Goal: Task Accomplishment & Management: Complete application form

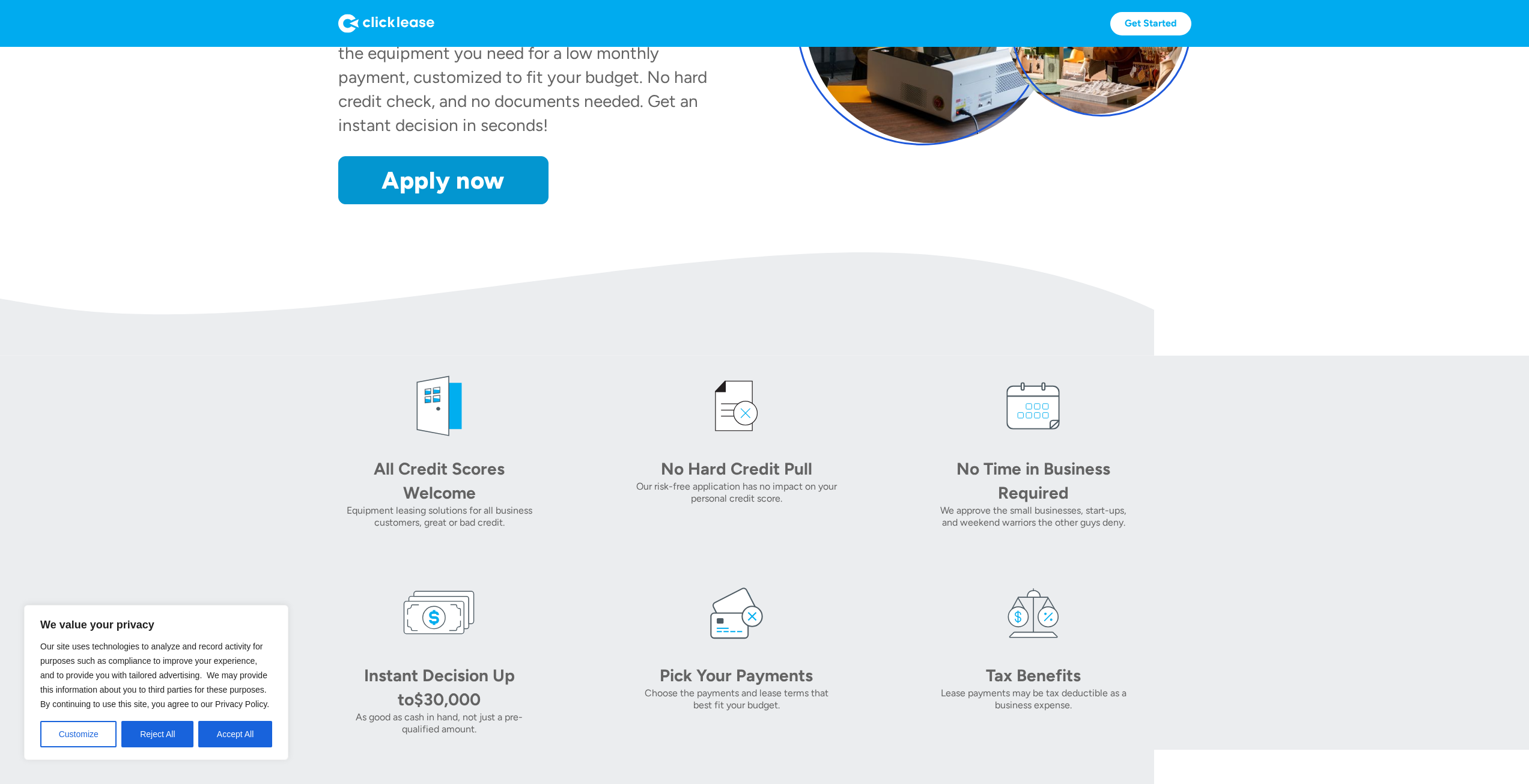
scroll to position [360, 0]
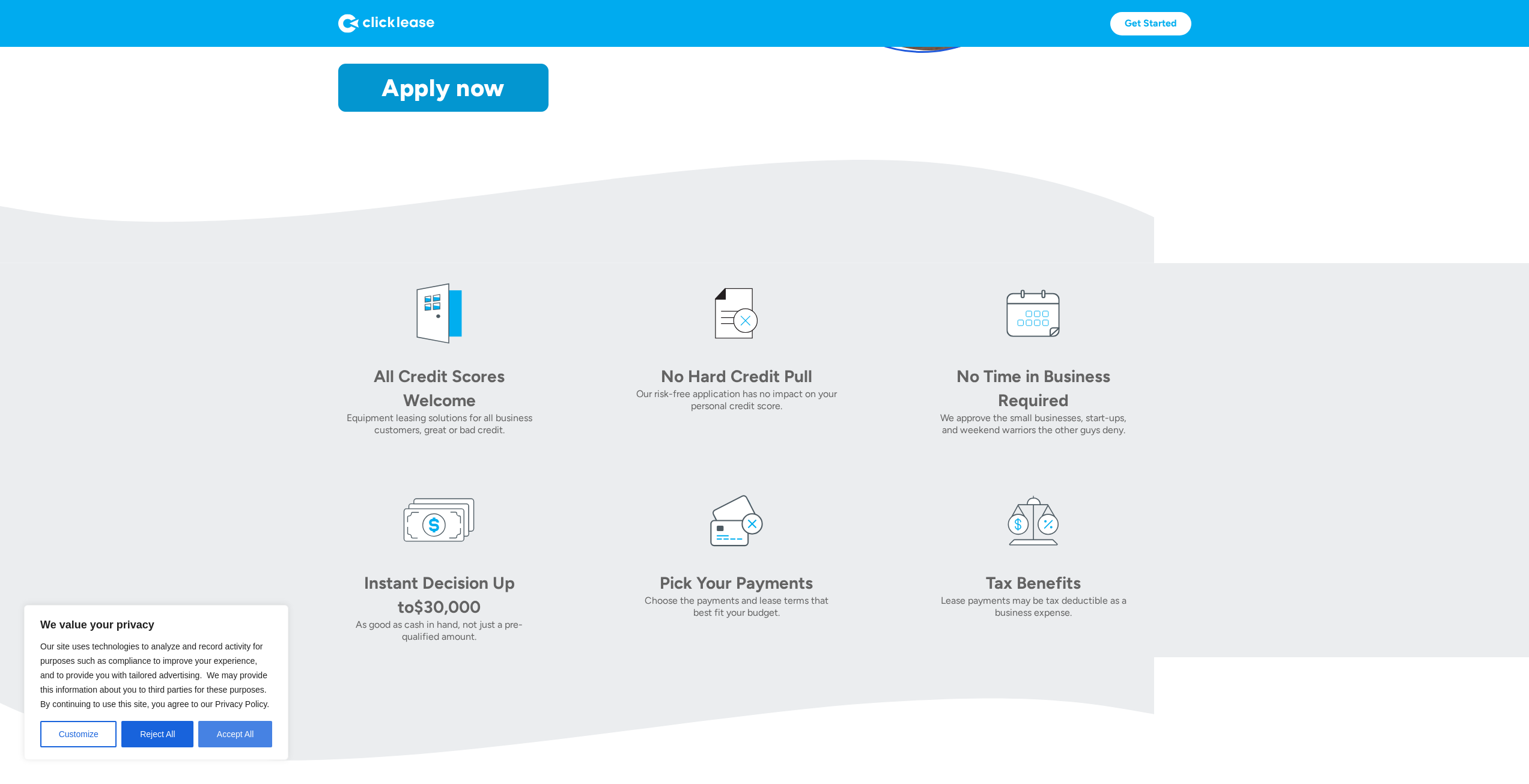
click at [251, 736] on button "Accept All" at bounding box center [235, 734] width 74 height 27
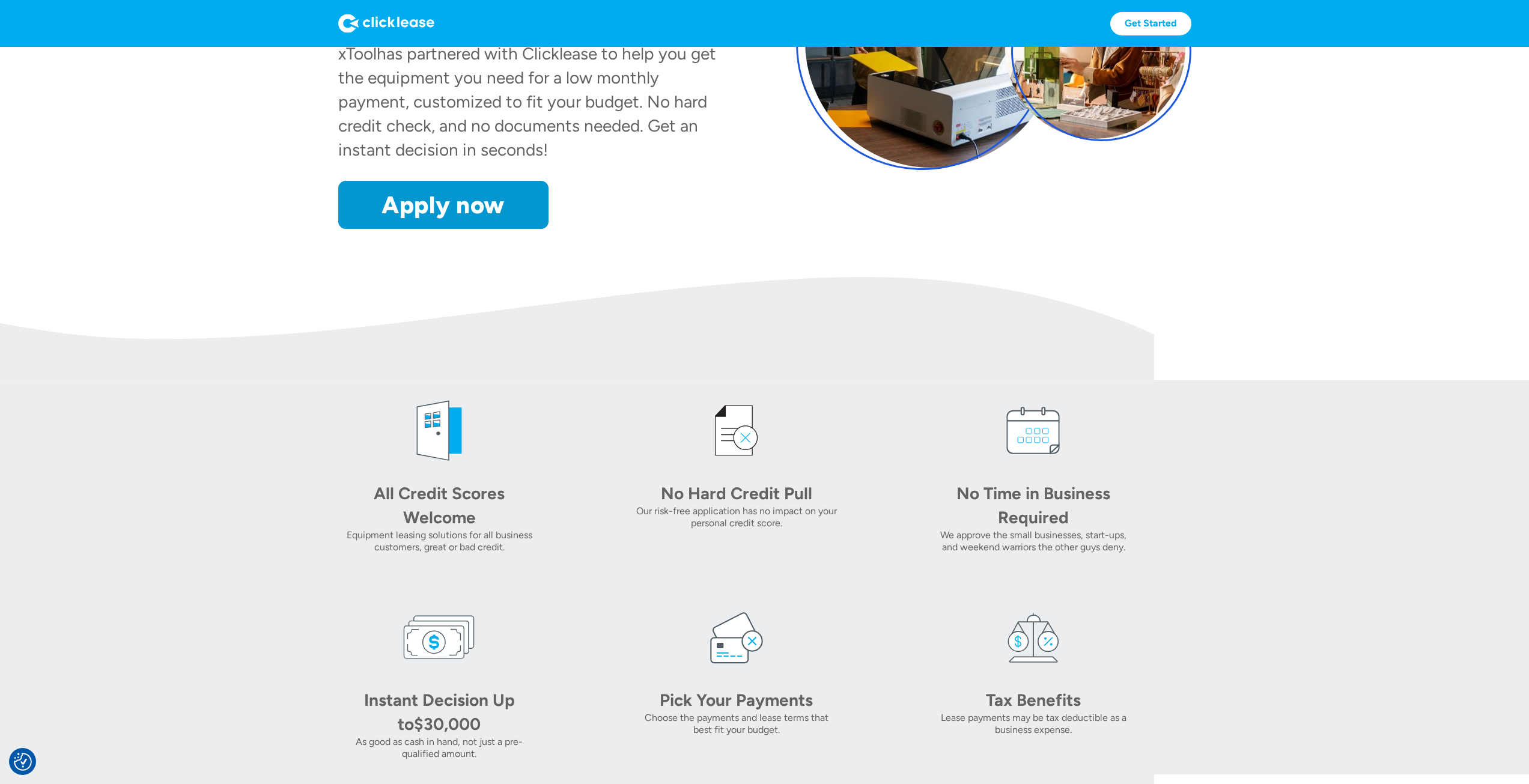
scroll to position [0, 0]
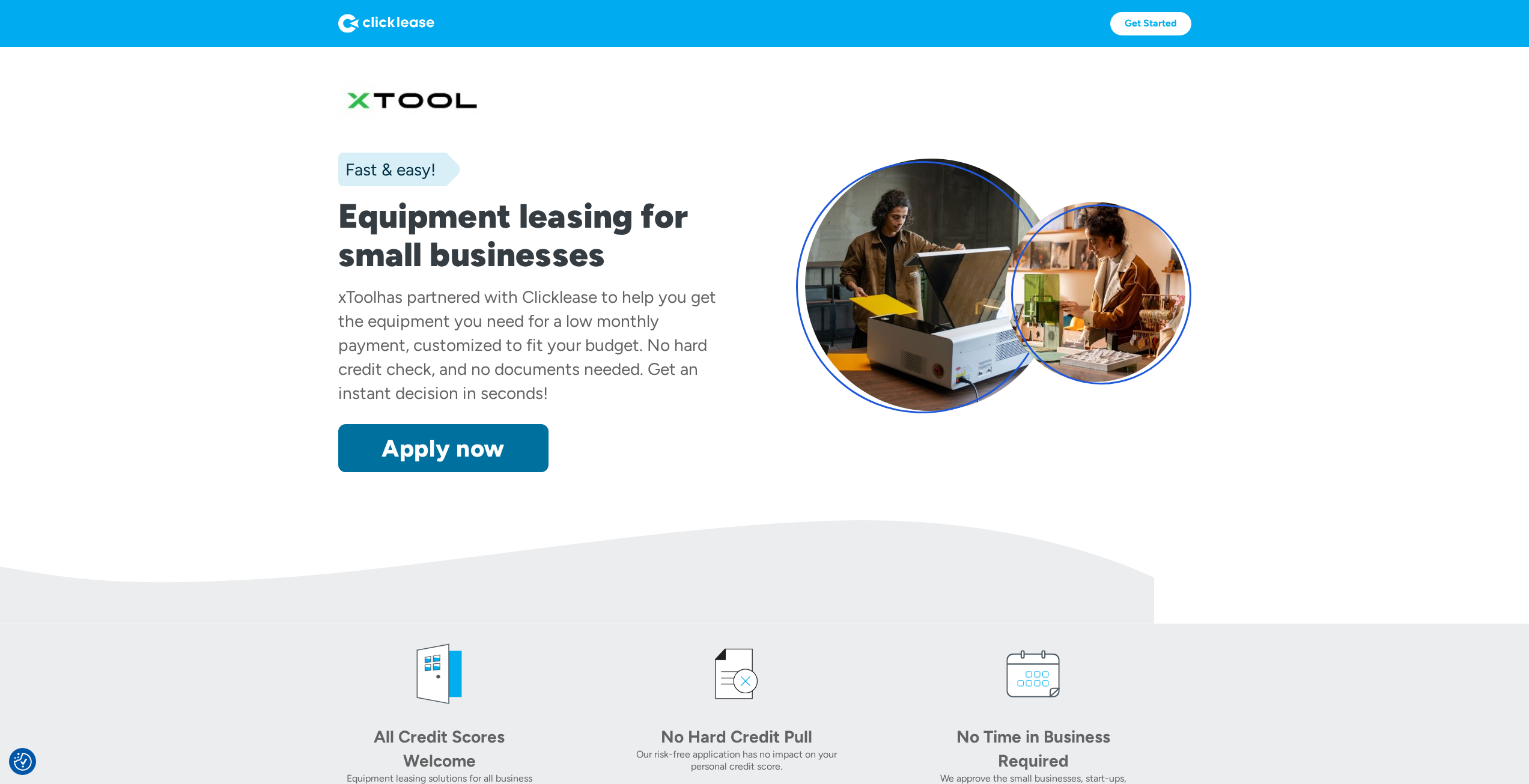
click at [417, 450] on link "Apply now" at bounding box center [443, 448] width 210 height 48
